Goal: Communication & Community: Answer question/provide support

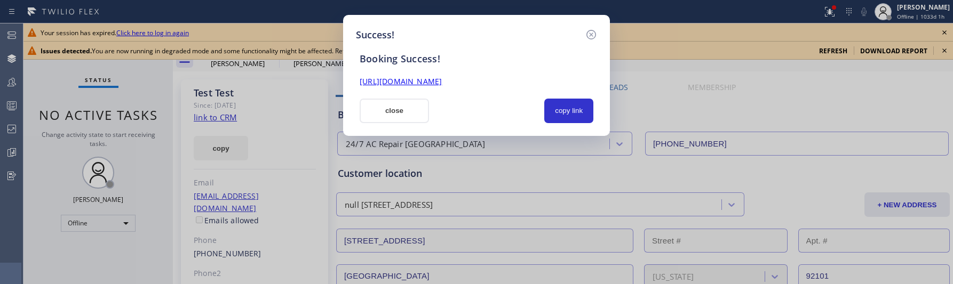
scroll to position [439, 0]
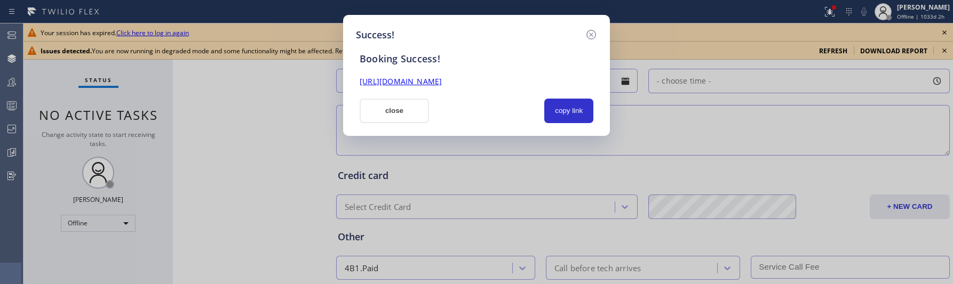
click at [389, 60] on div "Booking Success!" at bounding box center [476, 59] width 247 height 12
